Goal: Entertainment & Leisure: Consume media (video, audio)

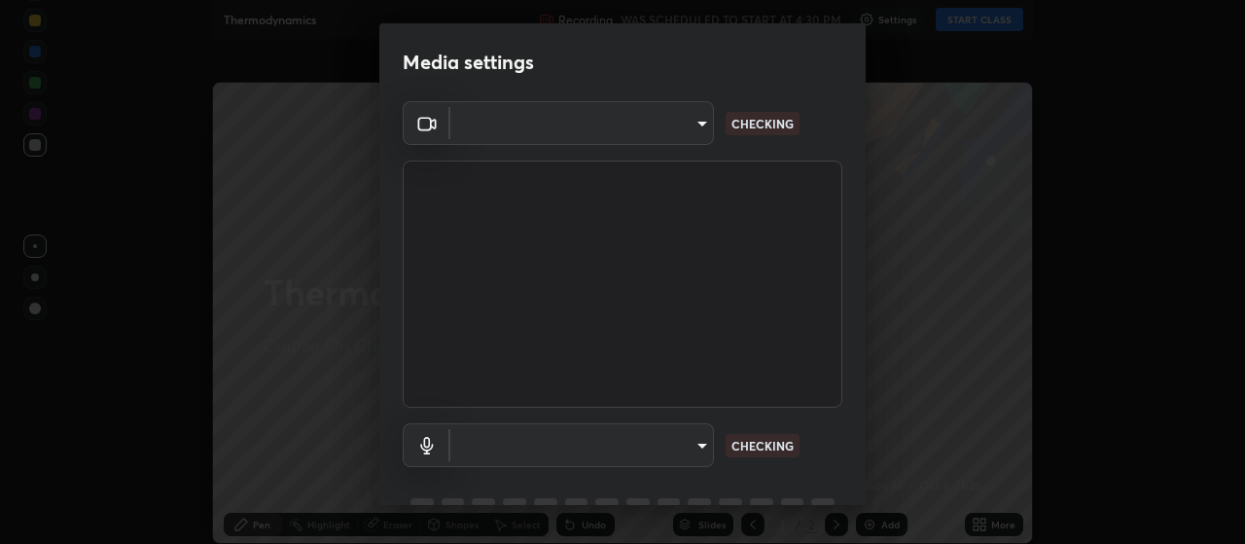
type input "3e5056c2a5089135895bc4c4a255db0b70d8554b8403b25f22c45efb2ce91884"
type input "59a2f7d3e3ff76d48a9e38036df9e67befd3407334716a6d87dab12f344bb213"
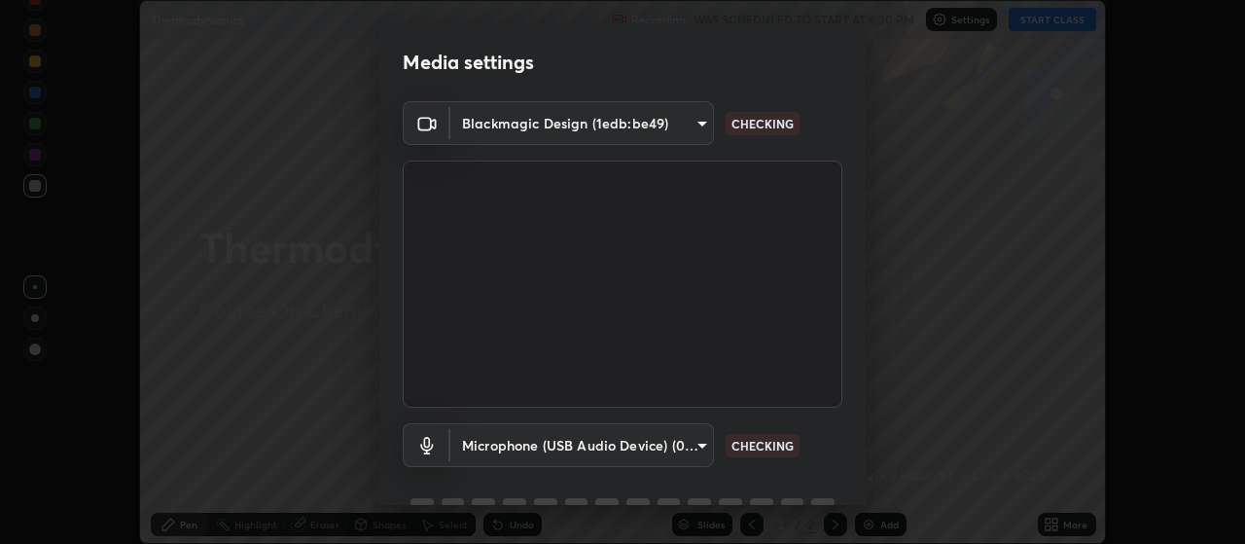
scroll to position [94, 0]
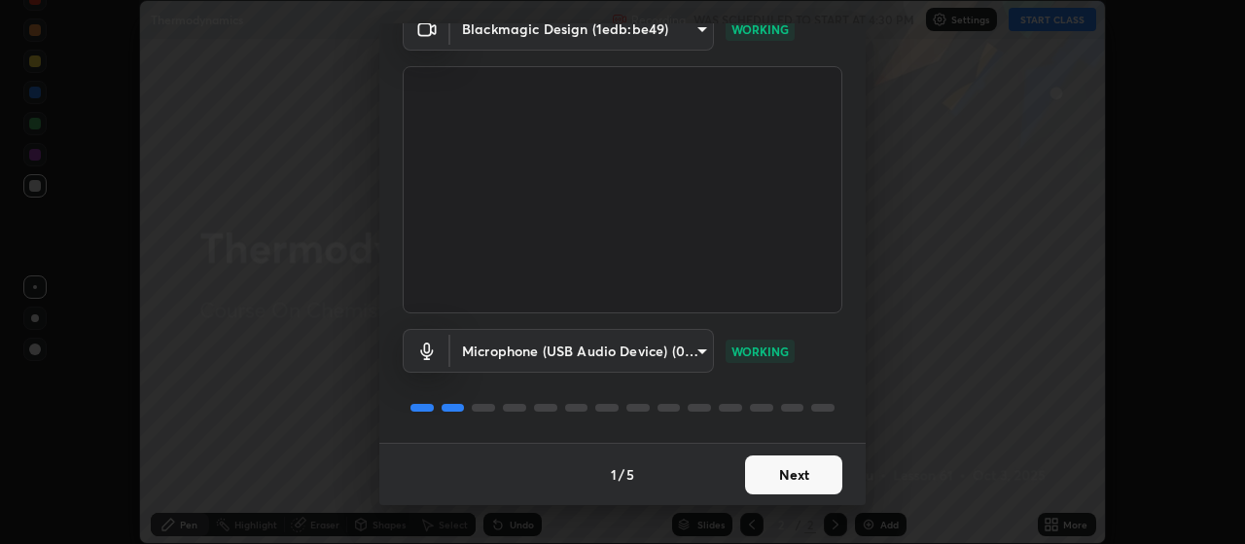
click at [793, 475] on button "Next" at bounding box center [793, 474] width 97 height 39
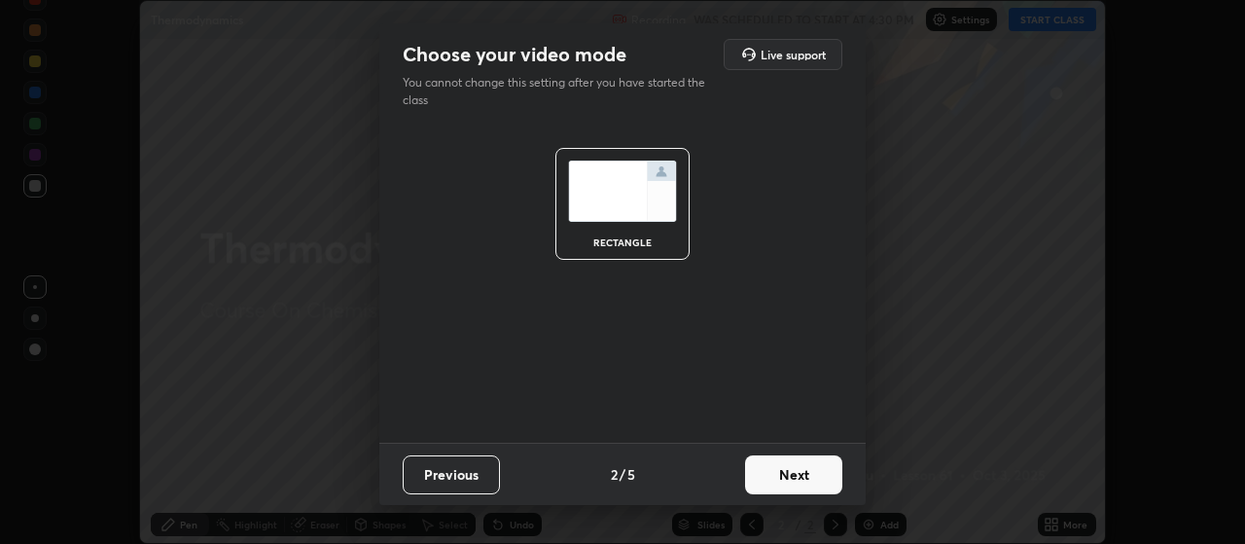
scroll to position [0, 0]
click at [793, 471] on button "Next" at bounding box center [793, 474] width 97 height 39
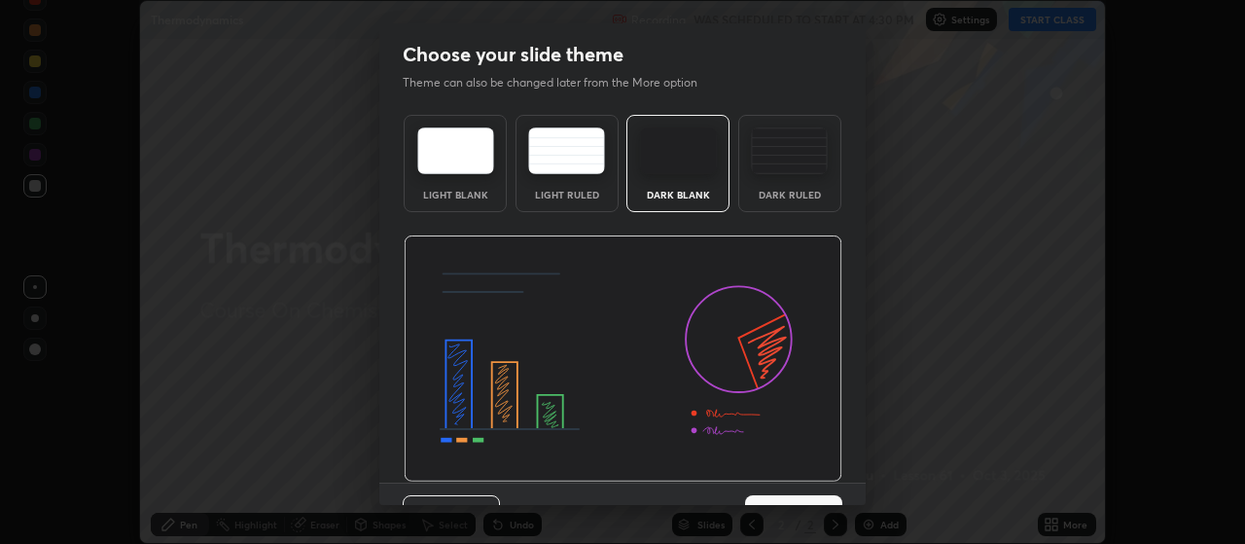
scroll to position [40, 0]
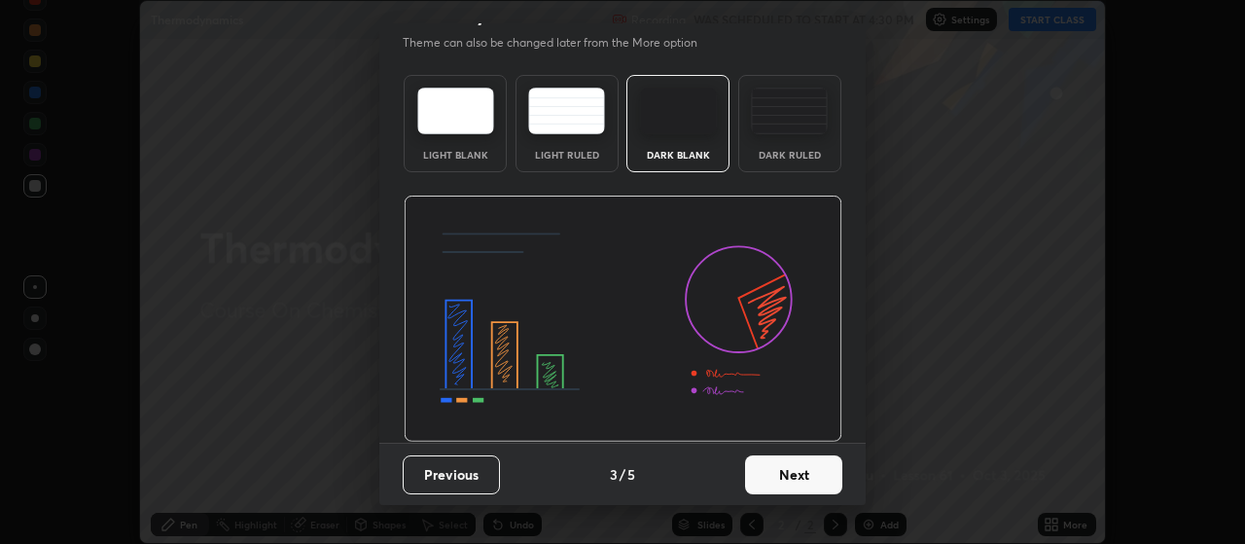
click at [786, 478] on button "Next" at bounding box center [793, 474] width 97 height 39
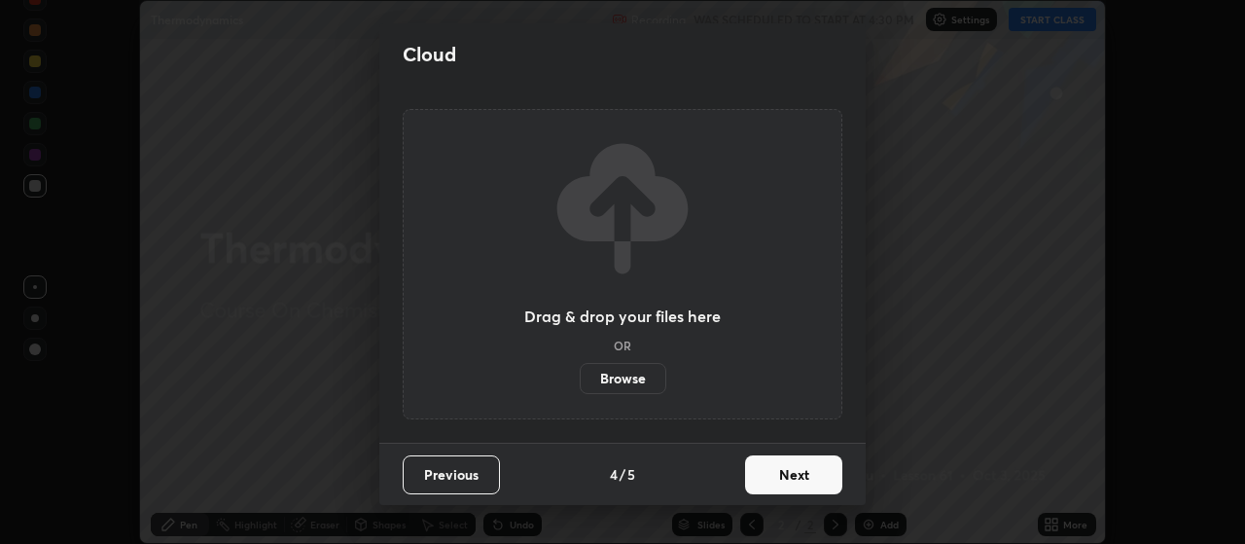
click at [792, 471] on button "Next" at bounding box center [793, 474] width 97 height 39
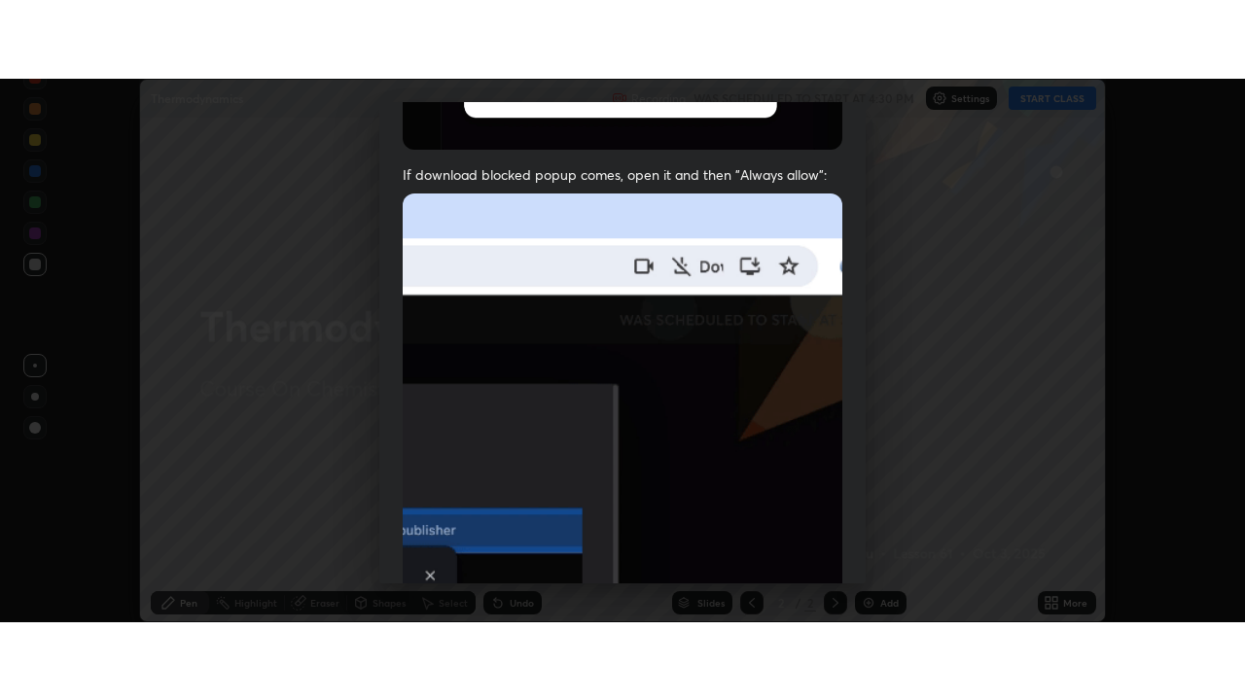
scroll to position [491, 0]
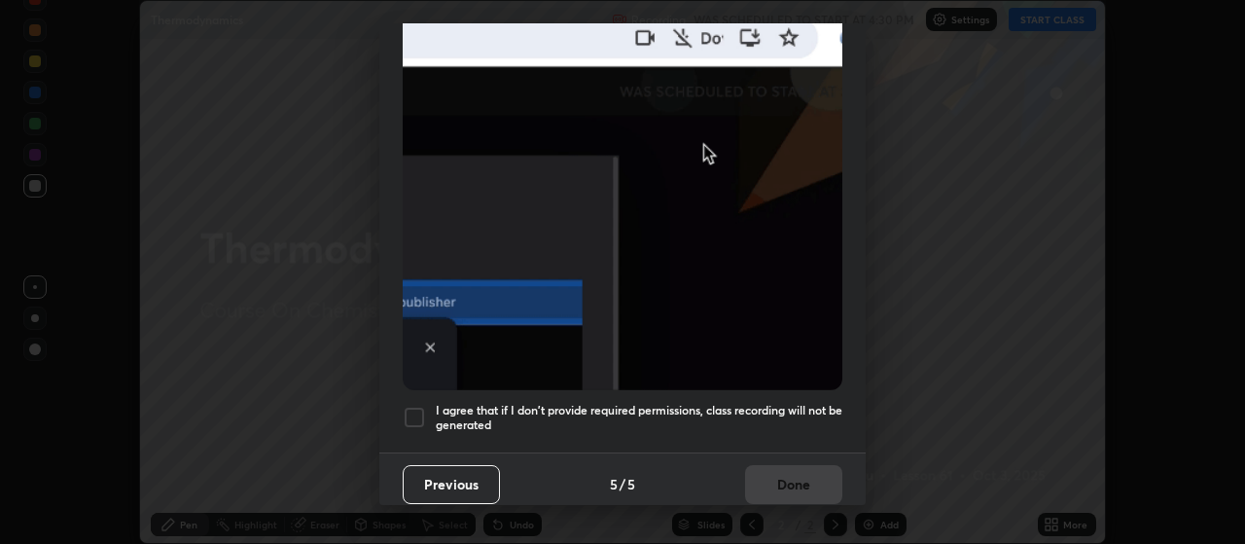
click at [413, 407] on div at bounding box center [414, 416] width 23 height 23
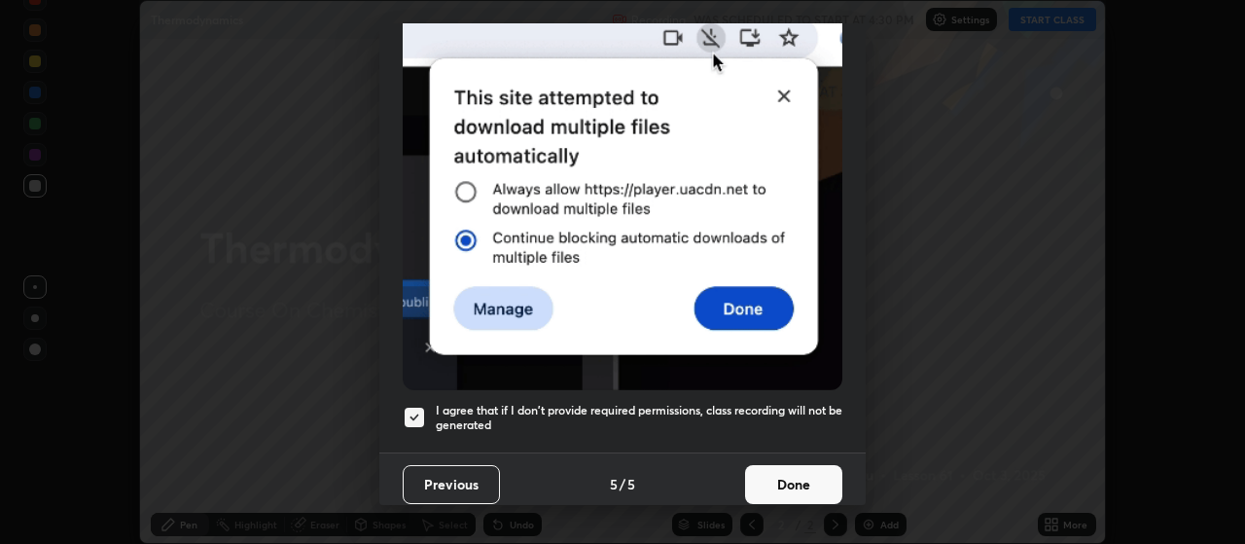
click at [786, 470] on button "Done" at bounding box center [793, 484] width 97 height 39
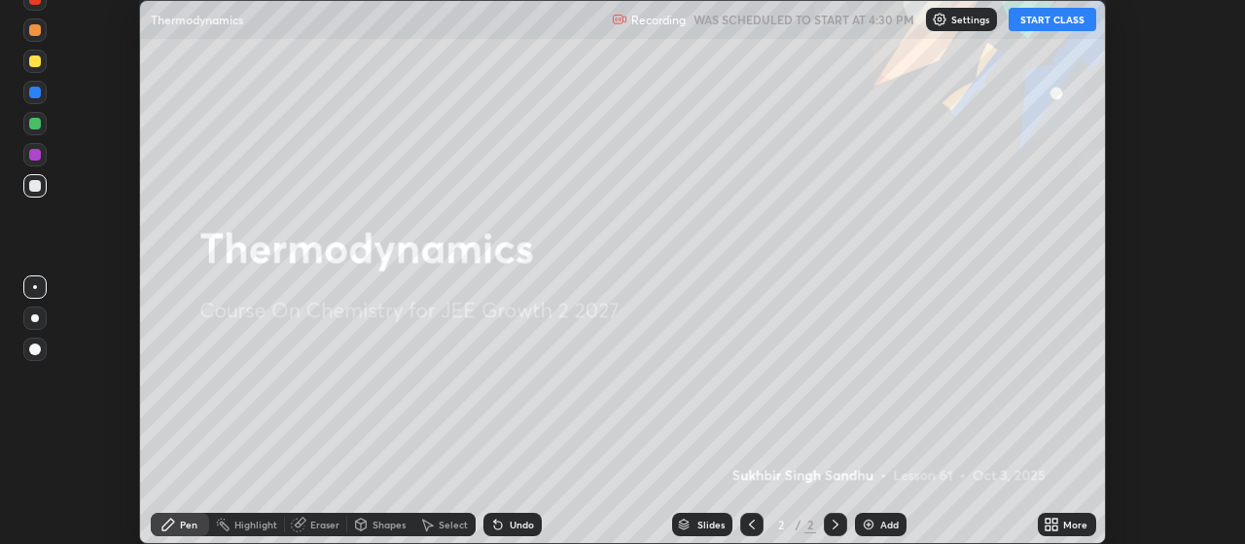
click at [883, 527] on div "Add" at bounding box center [889, 524] width 18 height 10
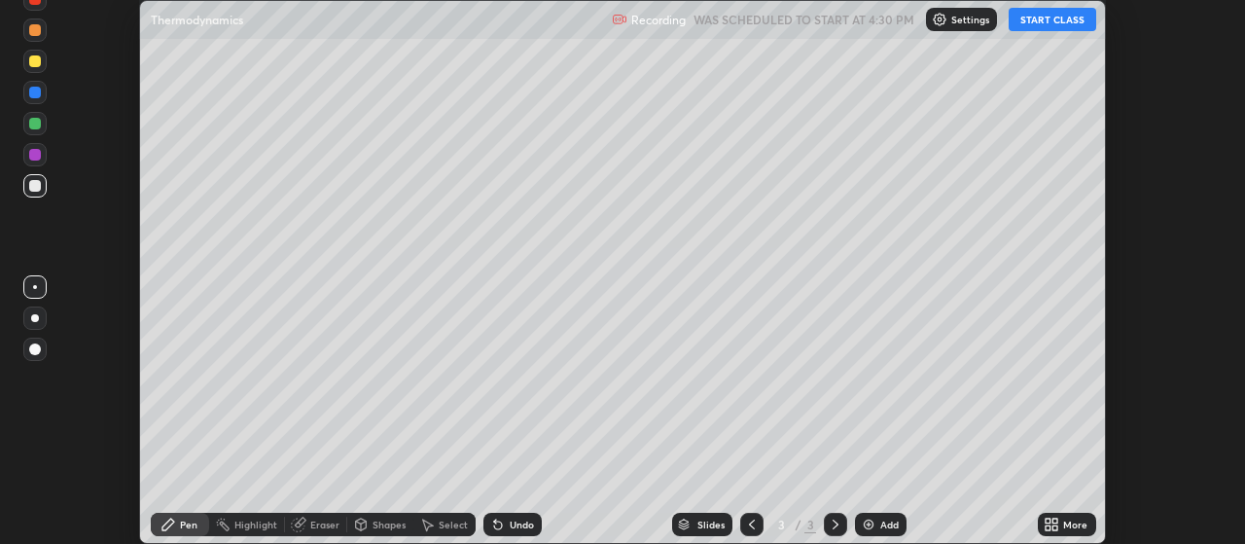
click at [1054, 521] on icon at bounding box center [1055, 520] width 5 height 5
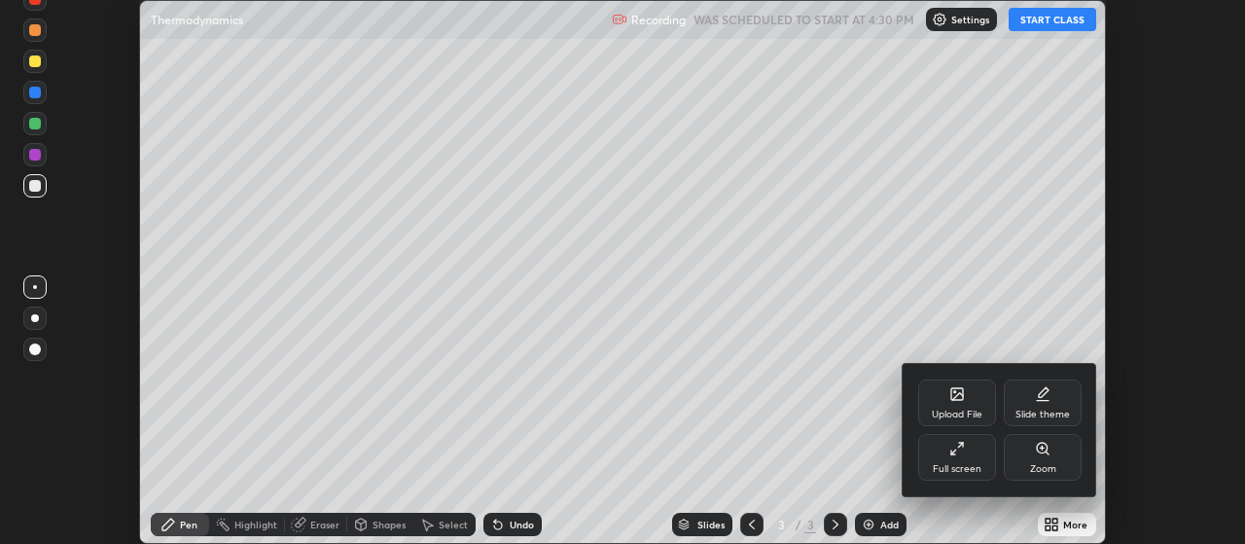
click at [976, 461] on div "Full screen" at bounding box center [957, 457] width 78 height 47
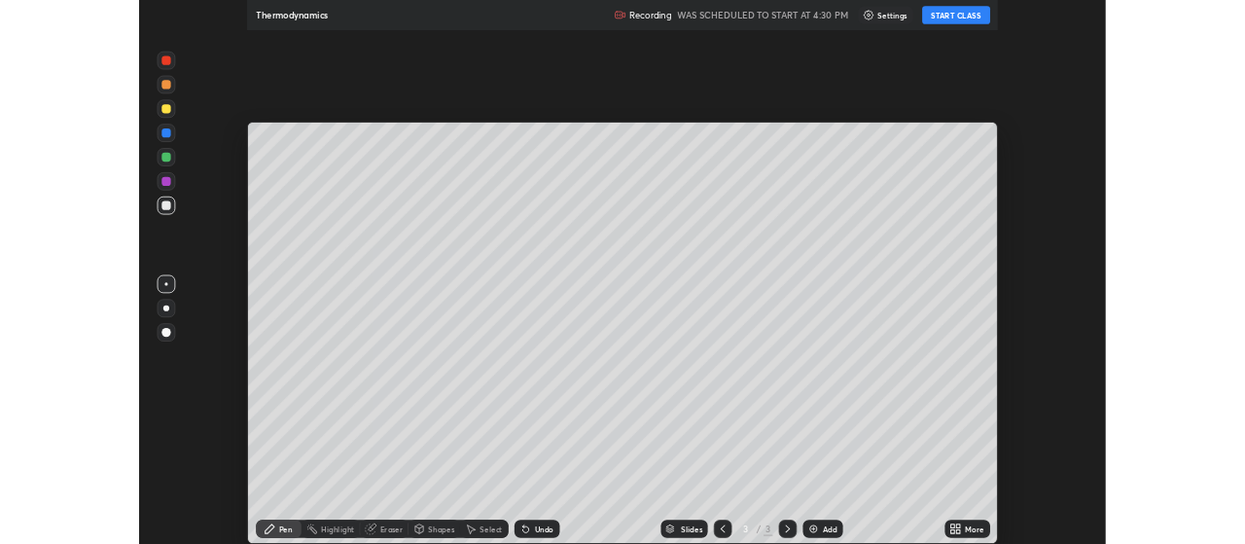
scroll to position [700, 1245]
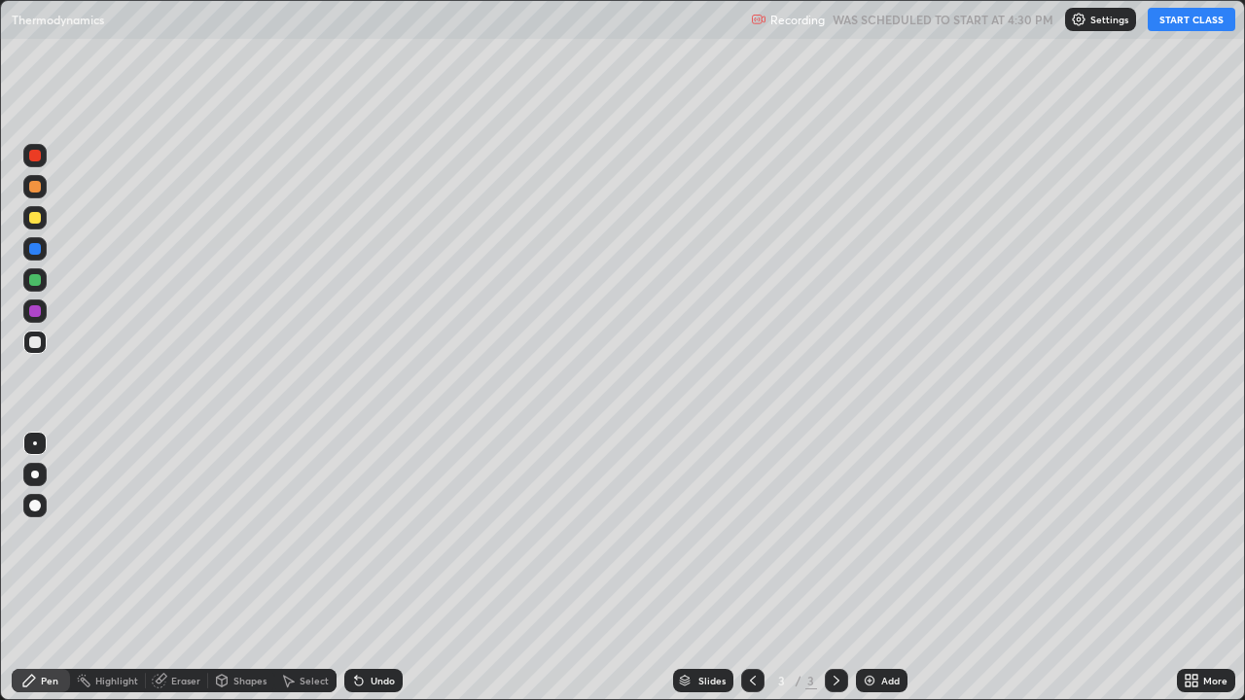
click at [1183, 28] on button "START CLASS" at bounding box center [1191, 19] width 88 height 23
click at [877, 543] on div "Add" at bounding box center [882, 680] width 52 height 23
click at [892, 543] on div "Add" at bounding box center [890, 681] width 18 height 10
click at [894, 543] on div "Add" at bounding box center [890, 681] width 18 height 10
click at [372, 543] on div "Undo" at bounding box center [373, 680] width 58 height 23
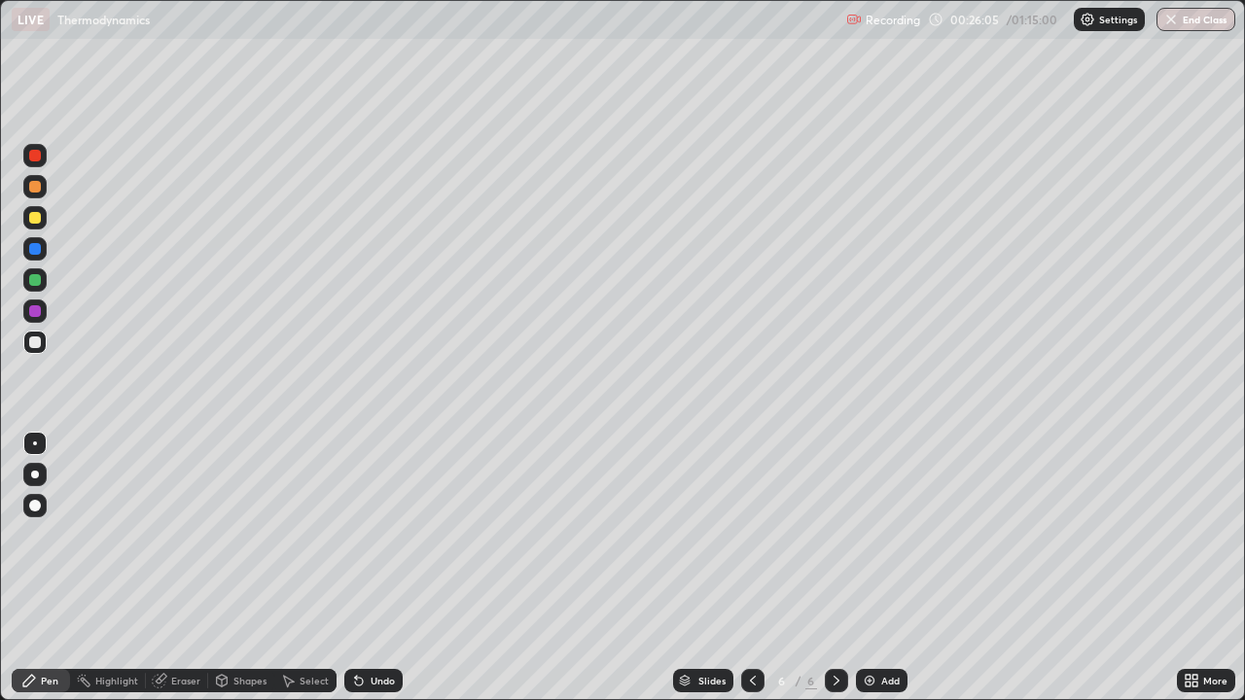
click at [396, 543] on div "Undo" at bounding box center [373, 680] width 58 height 23
click at [388, 543] on div "Undo" at bounding box center [382, 681] width 24 height 10
click at [878, 543] on div "Add" at bounding box center [882, 680] width 52 height 23
click at [382, 543] on div "Undo" at bounding box center [382, 681] width 24 height 10
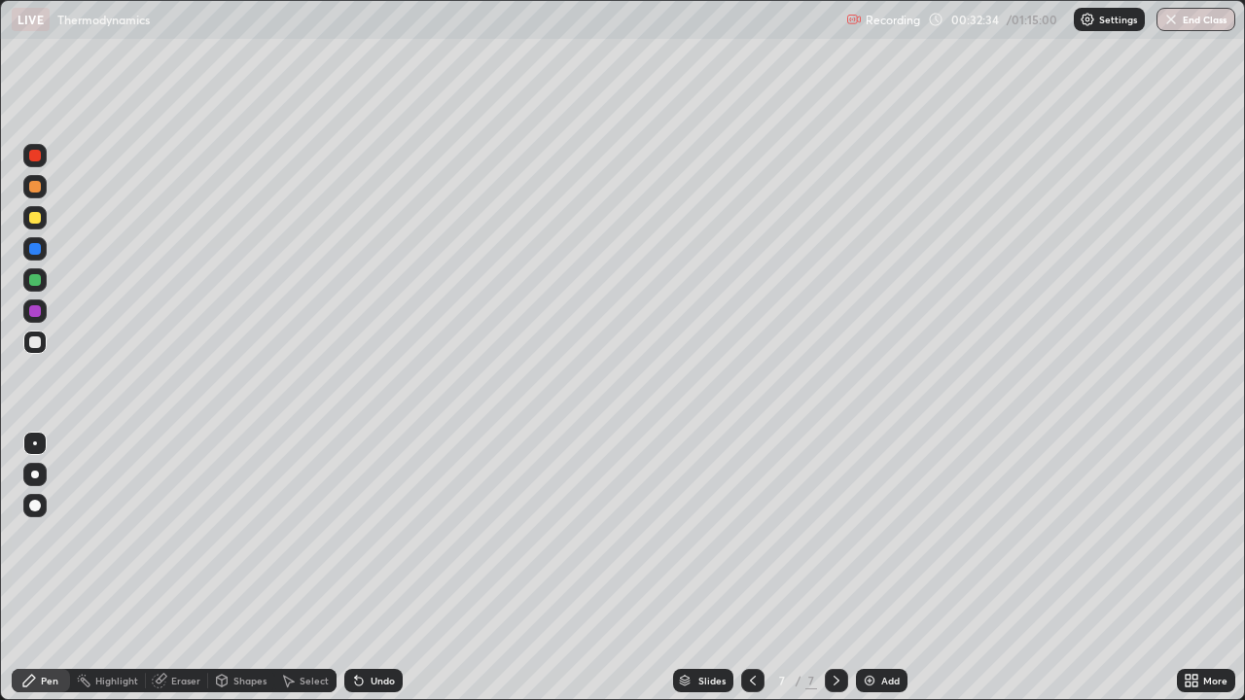
click at [874, 543] on img at bounding box center [870, 681] width 16 height 16
click at [895, 543] on div "Add" at bounding box center [890, 681] width 18 height 10
click at [874, 543] on img at bounding box center [870, 681] width 16 height 16
click at [379, 543] on div "Undo" at bounding box center [382, 681] width 24 height 10
click at [381, 543] on div "Undo" at bounding box center [382, 681] width 24 height 10
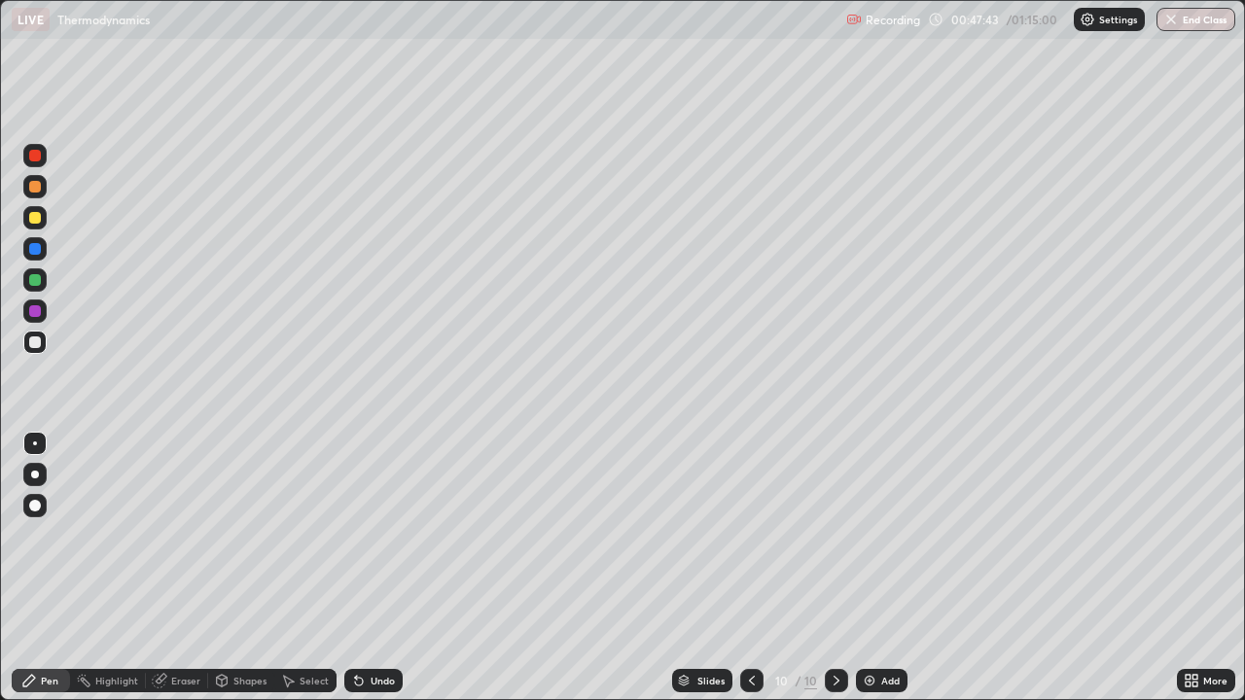
click at [881, 543] on div "Add" at bounding box center [890, 681] width 18 height 10
click at [873, 543] on img at bounding box center [870, 681] width 16 height 16
click at [391, 543] on div "Undo" at bounding box center [382, 681] width 24 height 10
click at [388, 543] on div "Undo" at bounding box center [382, 681] width 24 height 10
click at [393, 543] on div "Undo" at bounding box center [373, 680] width 58 height 23
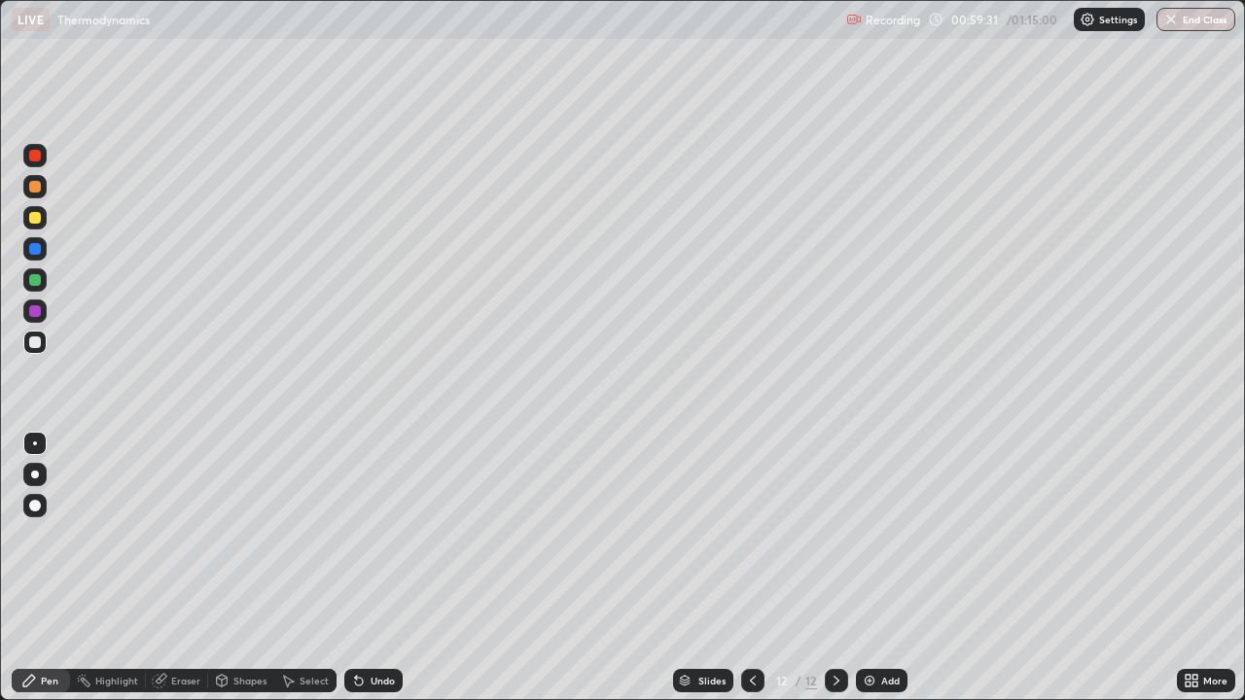
click at [393, 543] on div "Undo" at bounding box center [373, 680] width 58 height 23
click at [399, 543] on div "Undo" at bounding box center [373, 680] width 58 height 23
click at [397, 543] on div "Undo" at bounding box center [373, 680] width 58 height 23
click at [394, 543] on div "Undo" at bounding box center [373, 680] width 58 height 23
click at [388, 543] on div "Undo" at bounding box center [382, 681] width 24 height 10
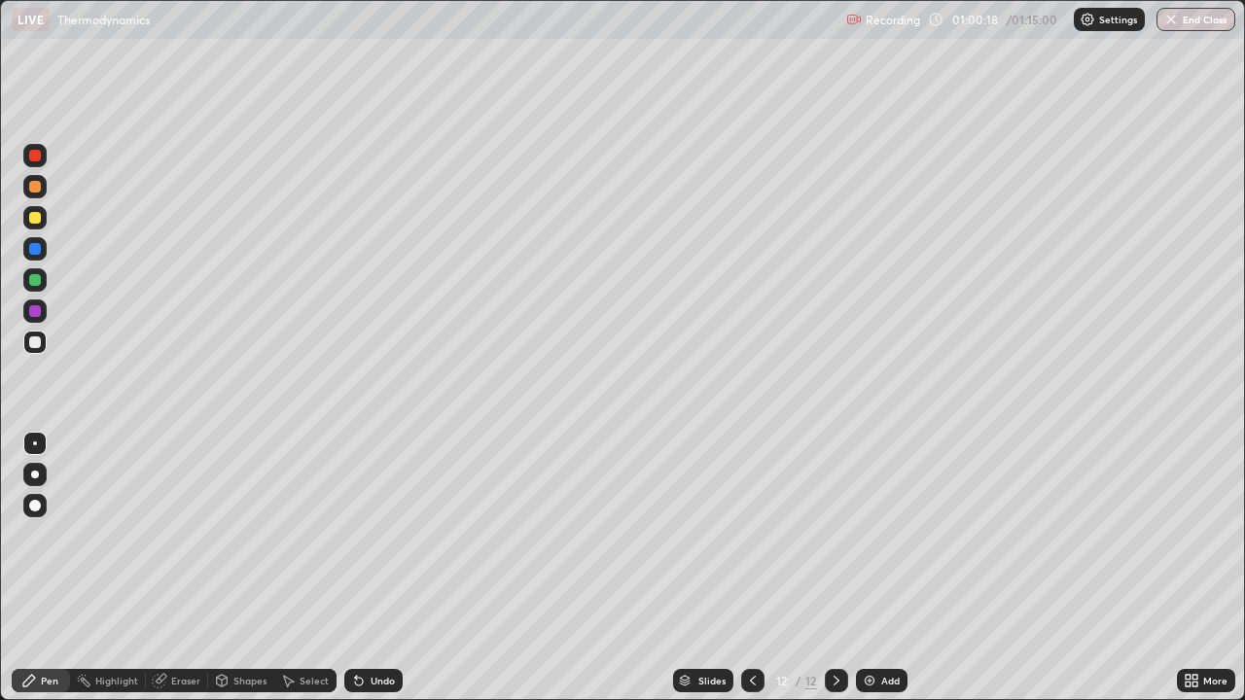
click at [388, 543] on div "Undo" at bounding box center [382, 681] width 24 height 10
click at [383, 543] on div "Undo" at bounding box center [382, 681] width 24 height 10
click at [899, 543] on div "Add" at bounding box center [882, 680] width 52 height 23
click at [872, 543] on img at bounding box center [870, 681] width 16 height 16
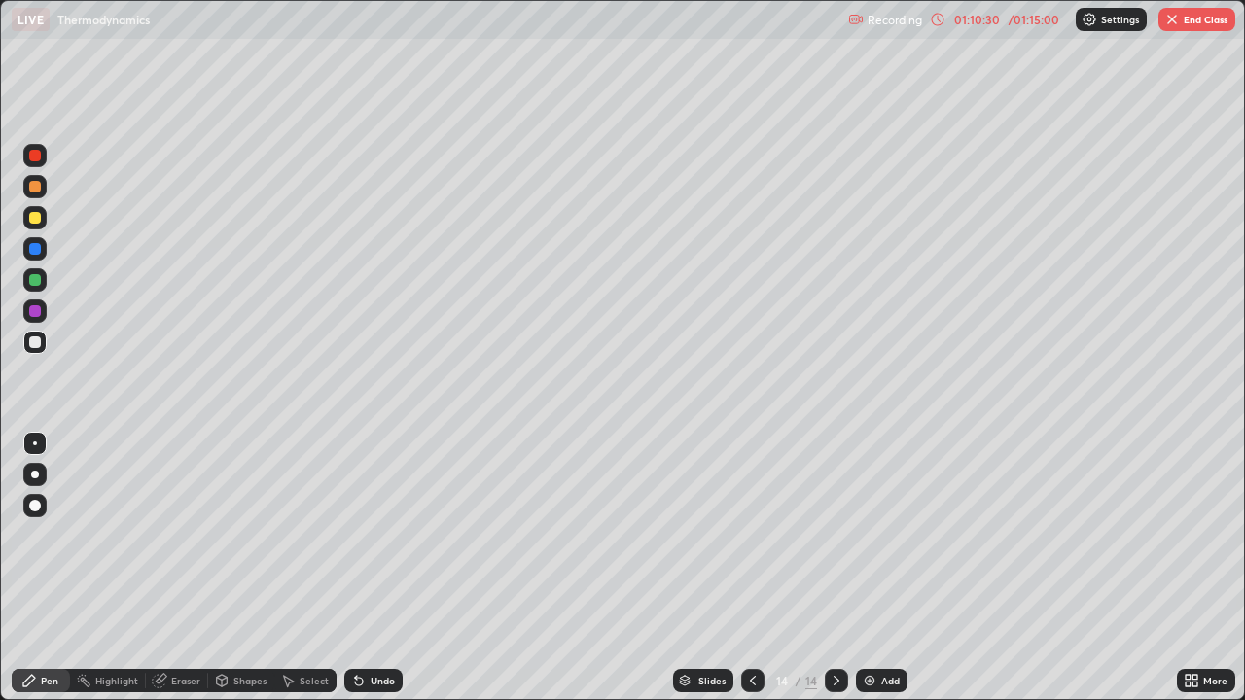
click at [886, 543] on div "Add" at bounding box center [890, 681] width 18 height 10
click at [386, 543] on div "Undo" at bounding box center [382, 681] width 24 height 10
click at [388, 543] on div "Undo" at bounding box center [382, 681] width 24 height 10
click at [1170, 24] on img "button" at bounding box center [1172, 20] width 16 height 16
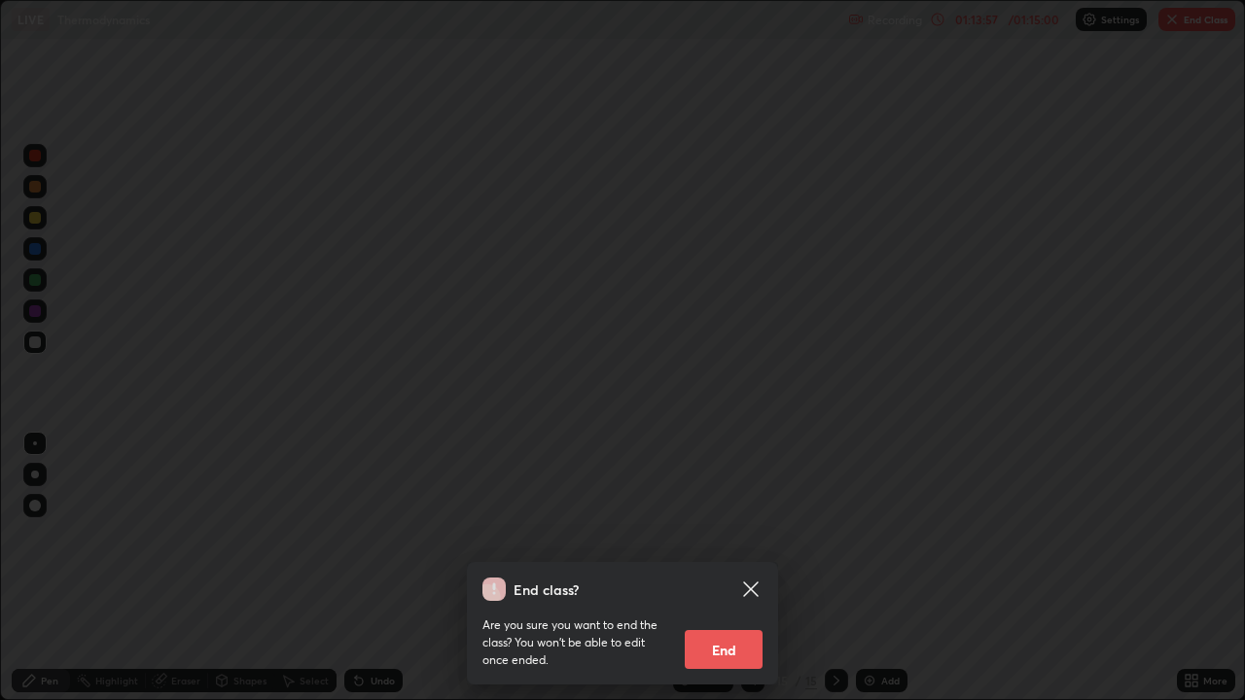
click at [731, 543] on button "End" at bounding box center [724, 649] width 78 height 39
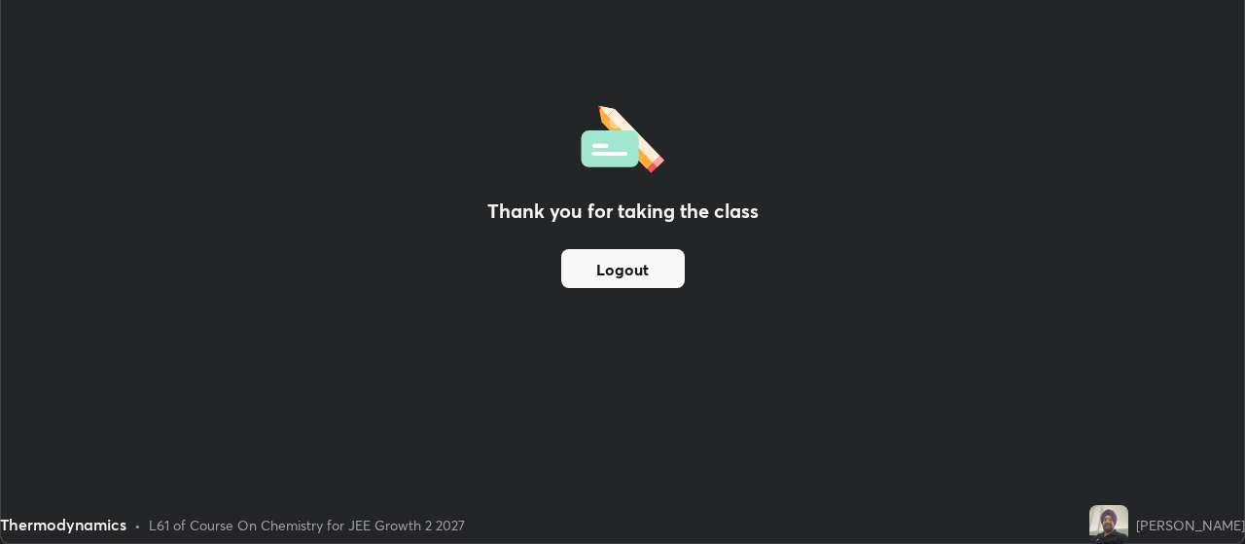
scroll to position [96698, 95997]
